Goal: Information Seeking & Learning: Check status

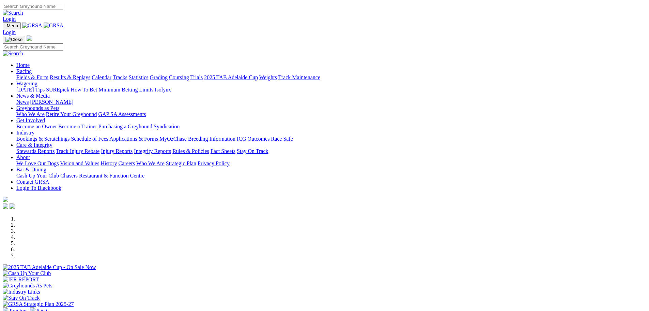
click at [32, 68] on link "Racing" at bounding box center [23, 71] width 15 height 6
click at [90, 74] on link "Results & Replays" at bounding box center [70, 77] width 41 height 6
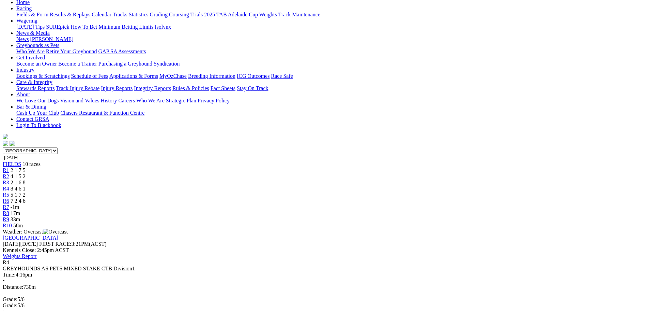
scroll to position [51, 0]
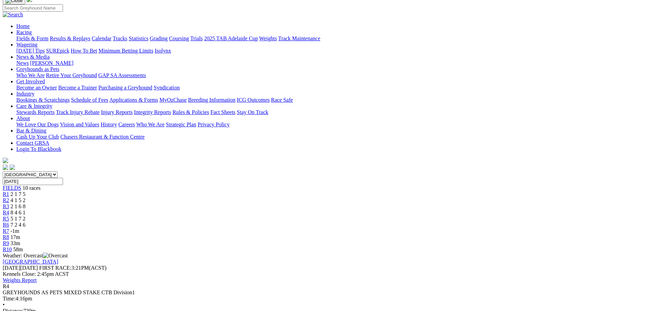
click at [9, 215] on span "R5" at bounding box center [6, 218] width 6 height 6
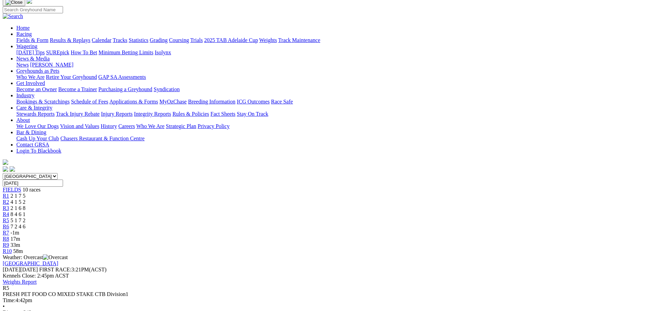
scroll to position [34, 0]
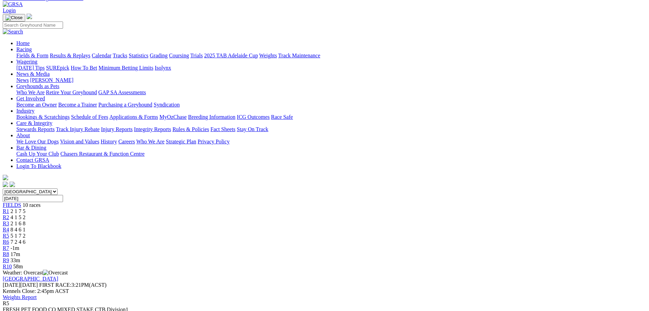
click at [250, 220] on div "R3 2 1 6 8" at bounding box center [325, 223] width 644 height 6
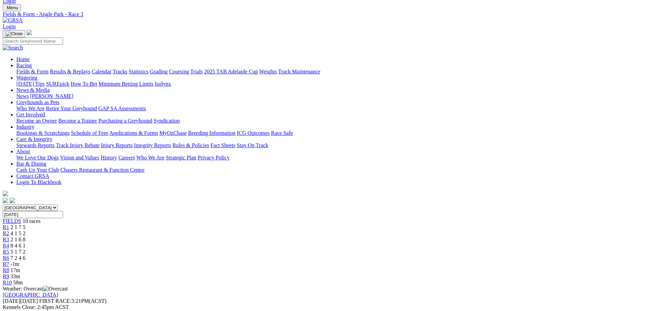
scroll to position [9, 0]
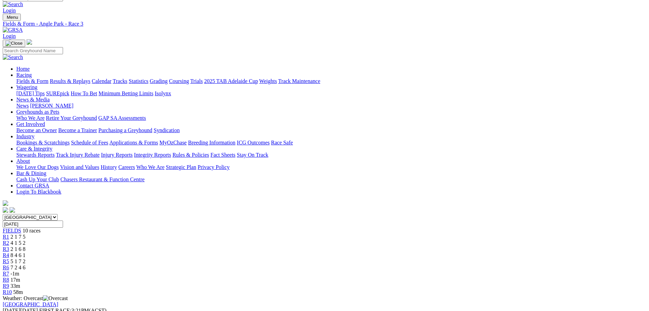
click at [9, 240] on link "R2" at bounding box center [6, 243] width 6 height 6
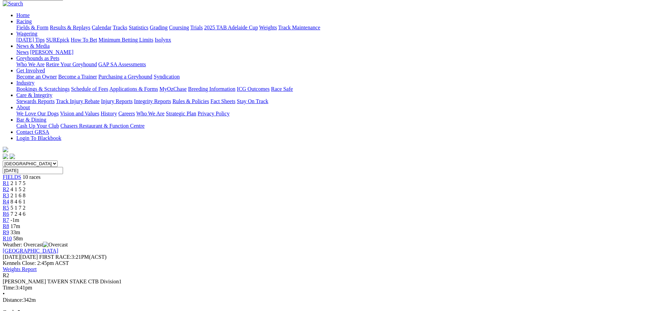
scroll to position [68, 0]
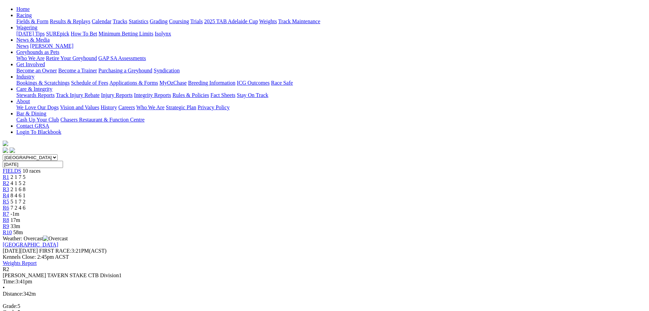
click at [325, 198] on div "R5 5 1 7 2" at bounding box center [325, 201] width 644 height 6
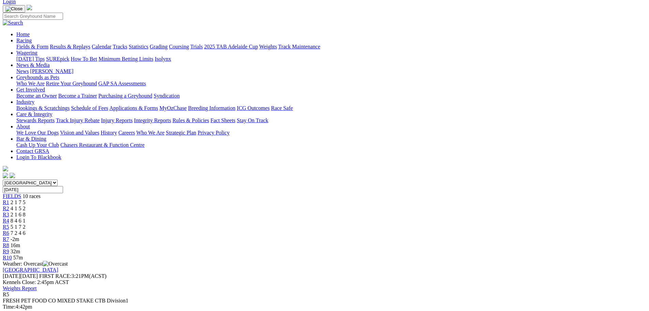
scroll to position [26, 0]
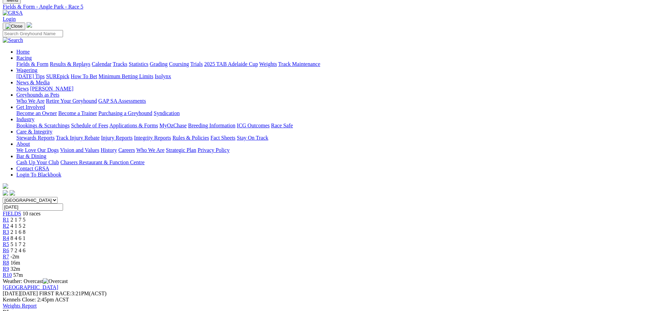
click at [26, 247] on span "7 2 4 6" at bounding box center [18, 250] width 15 height 6
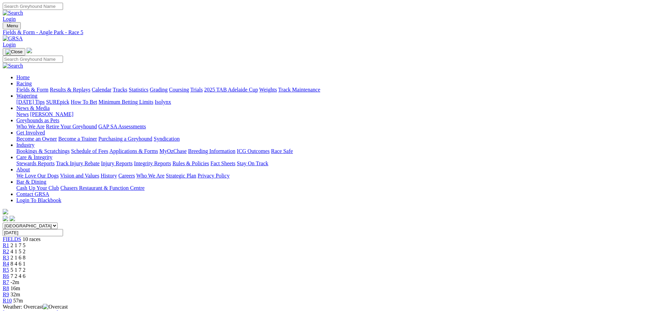
scroll to position [16, 0]
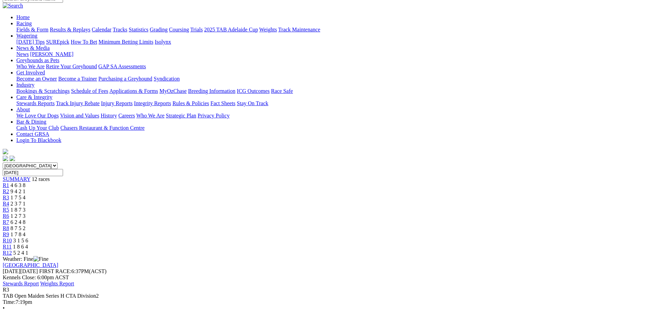
scroll to position [60, 0]
click at [26, 201] on span "2 3 7 1" at bounding box center [18, 204] width 15 height 6
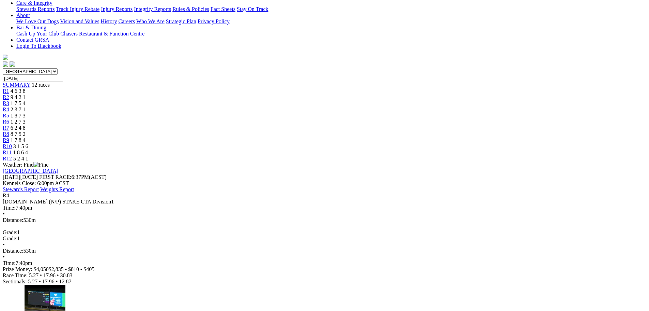
scroll to position [153, 0]
